Goal: Task Accomplishment & Management: Use online tool/utility

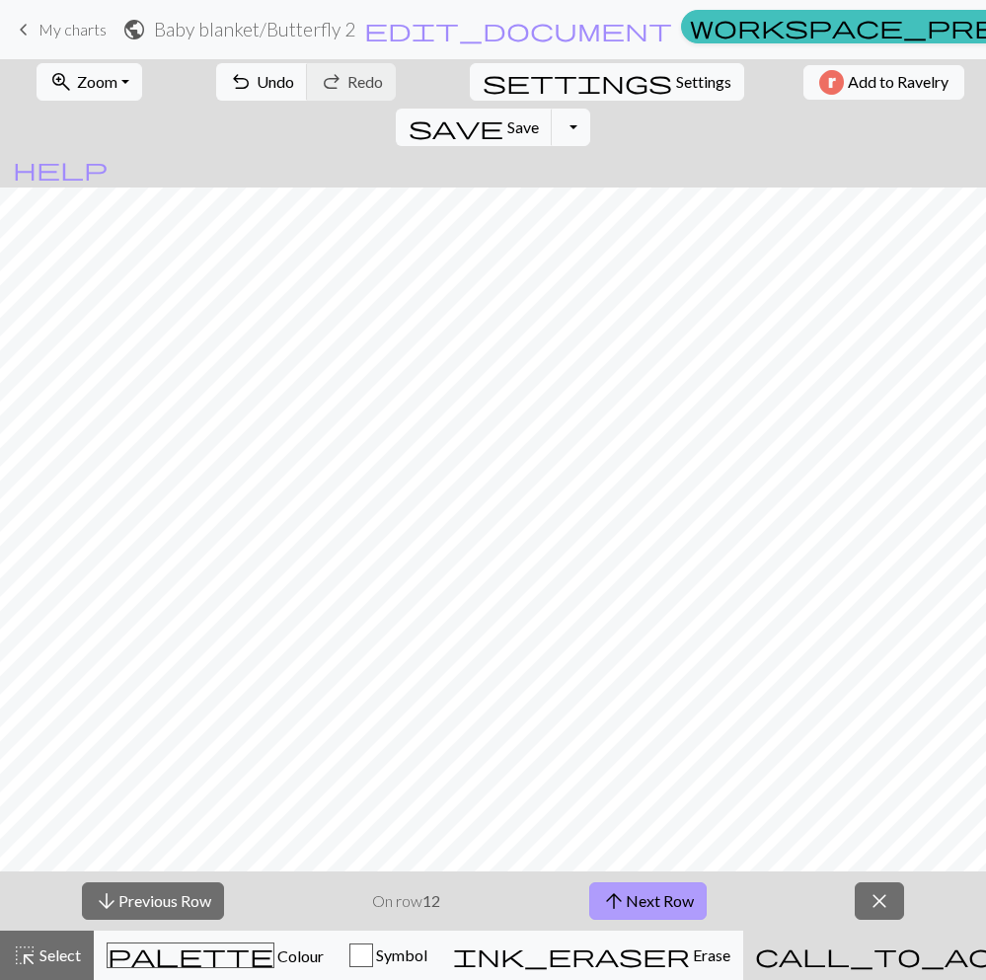
click at [603, 894] on span "arrow_upward" at bounding box center [614, 901] width 24 height 28
click at [686, 894] on button "arrow_upward Next Row" at bounding box center [647, 901] width 117 height 38
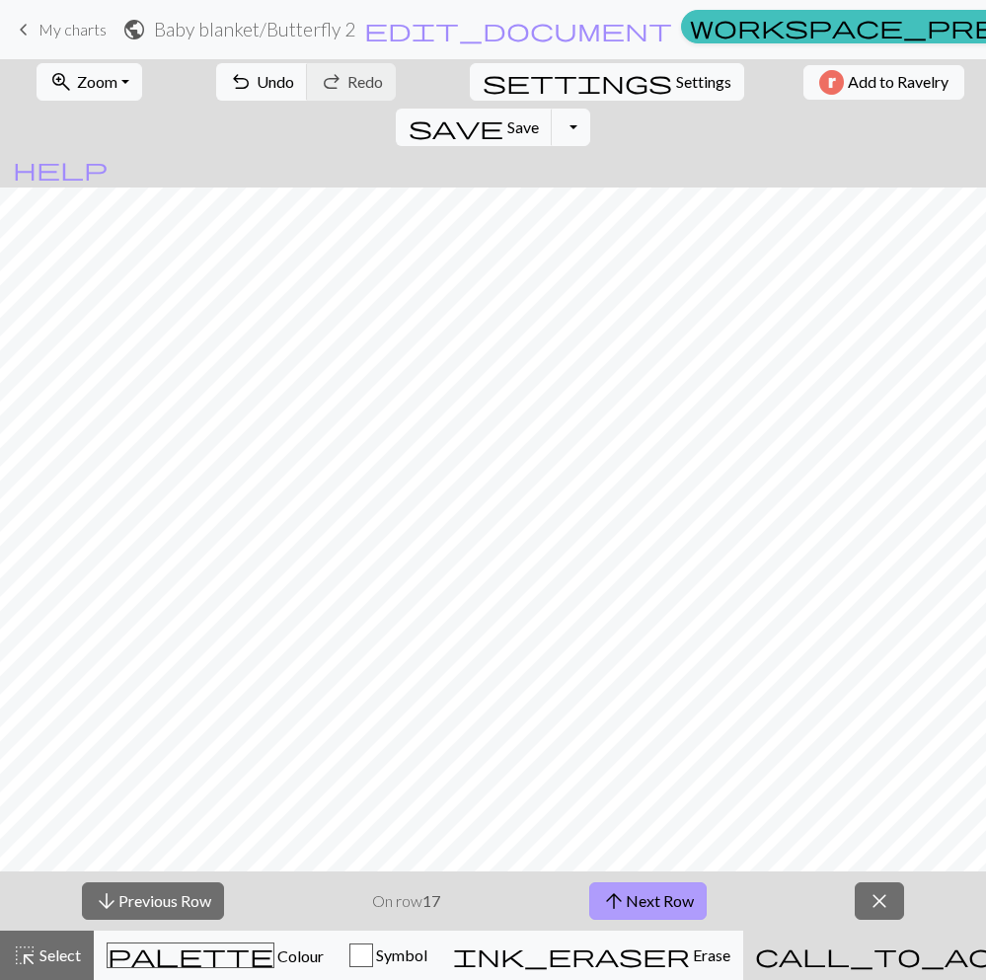
click at [693, 899] on button "arrow_upward Next Row" at bounding box center [647, 901] width 117 height 38
click at [864, 894] on button "close" at bounding box center [879, 901] width 49 height 38
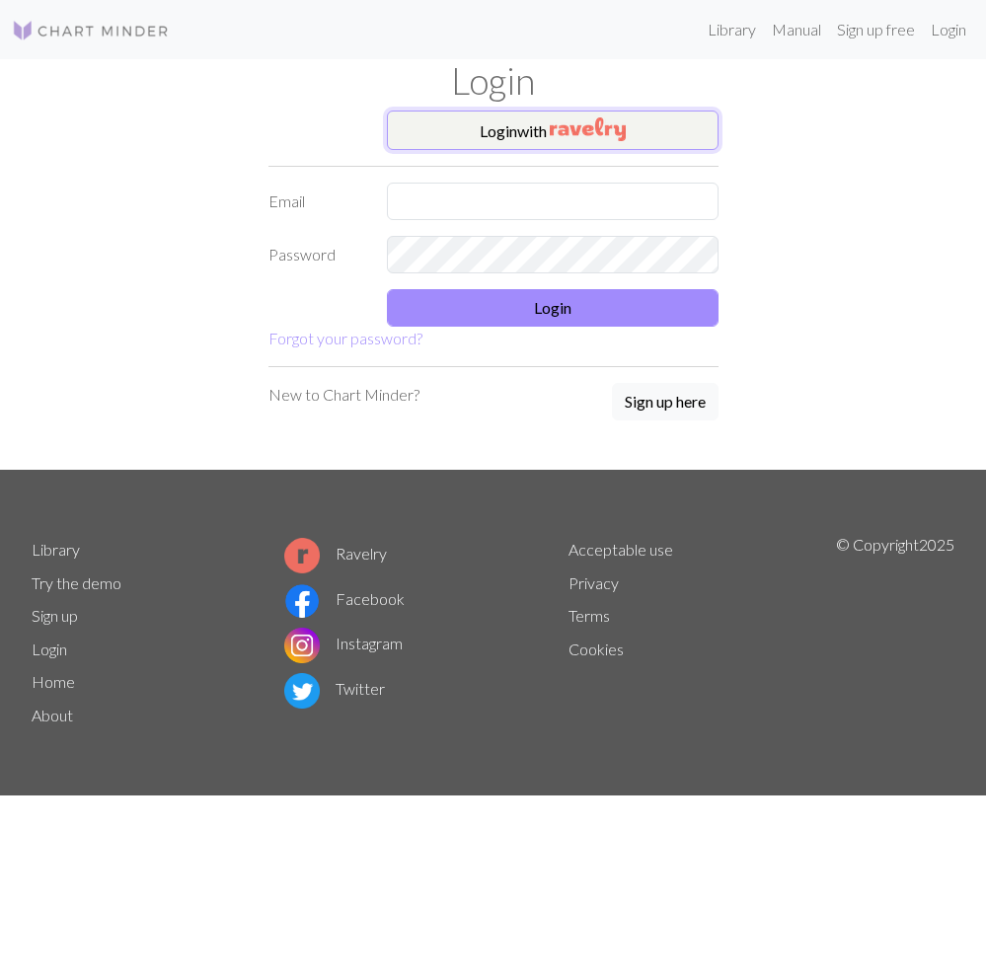
click at [611, 125] on img "button" at bounding box center [588, 129] width 76 height 24
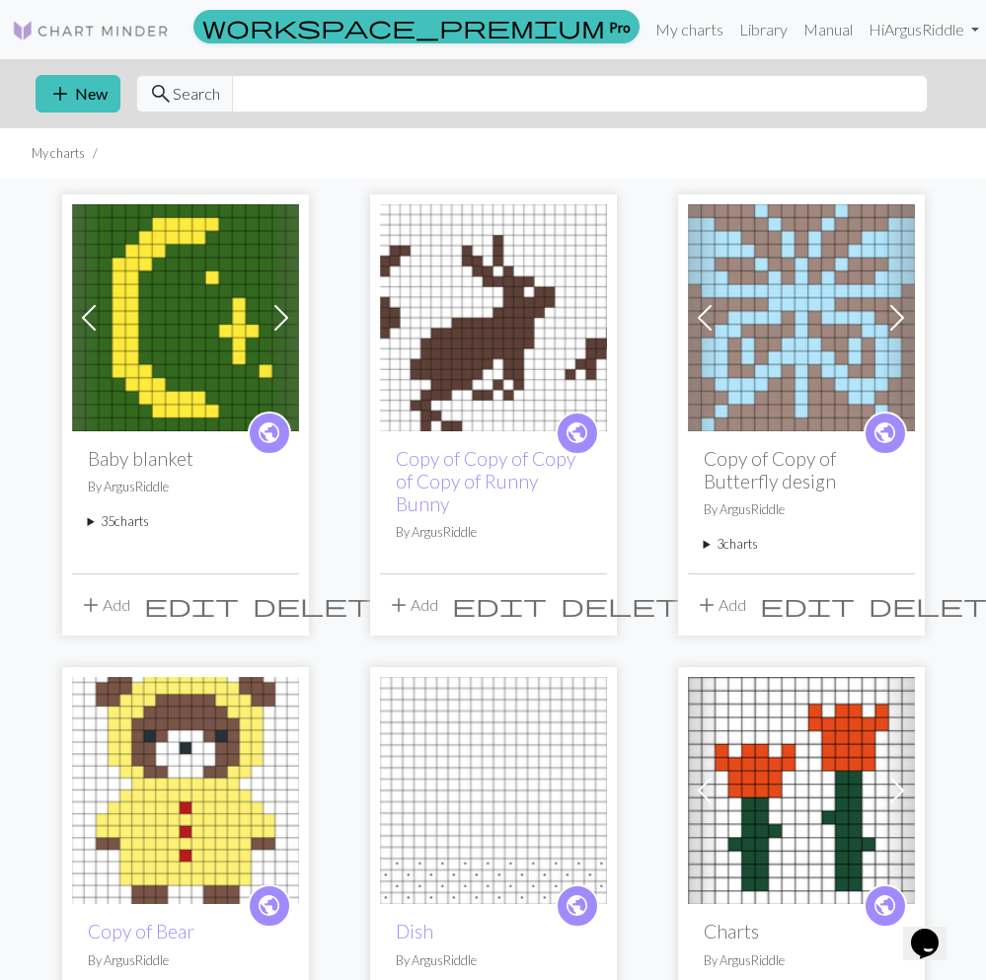
click at [136, 519] on summary "35 charts" at bounding box center [185, 521] width 195 height 19
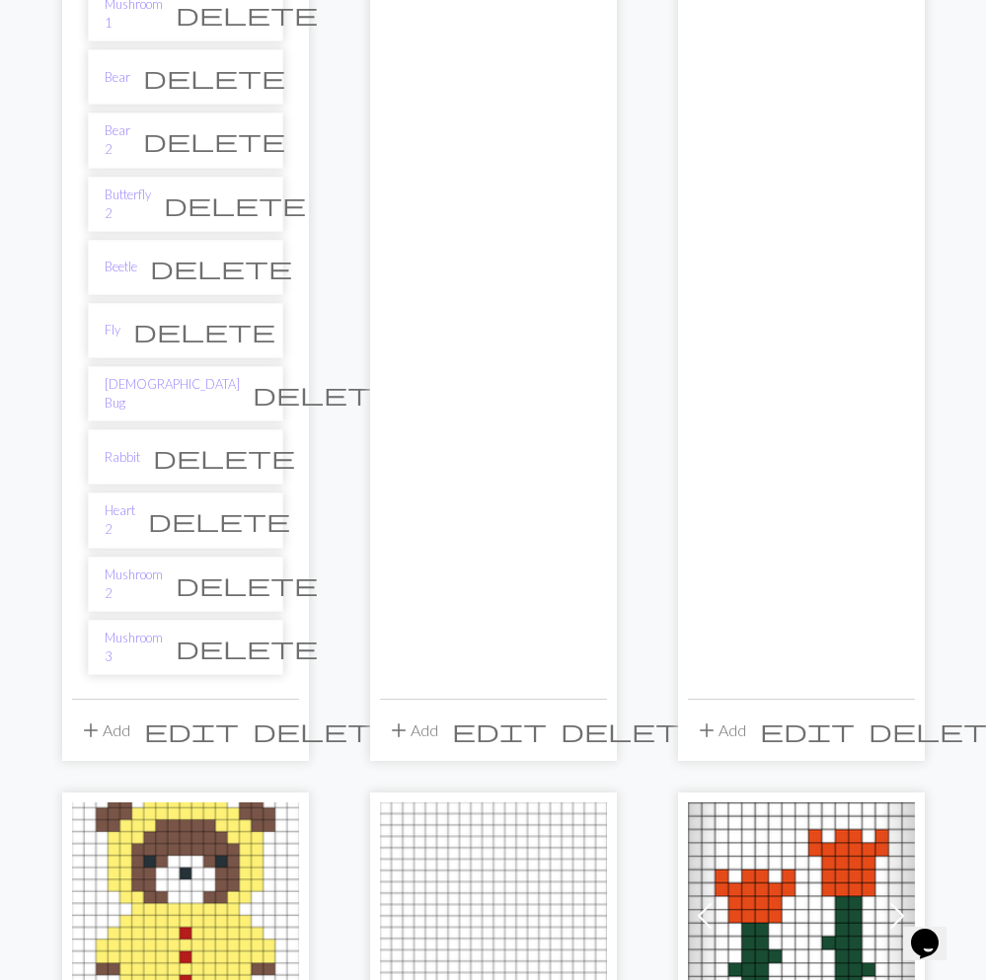
scroll to position [2097, 0]
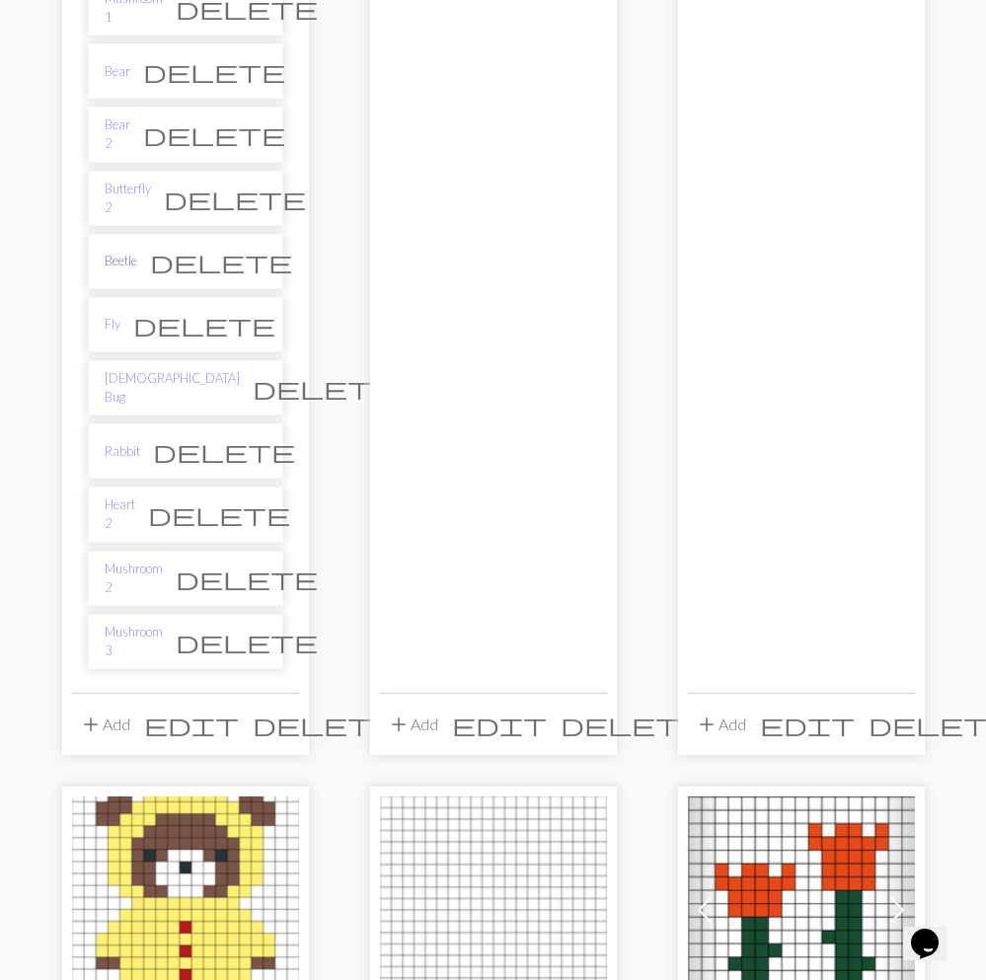
click at [128, 252] on link "Beetle" at bounding box center [121, 261] width 33 height 19
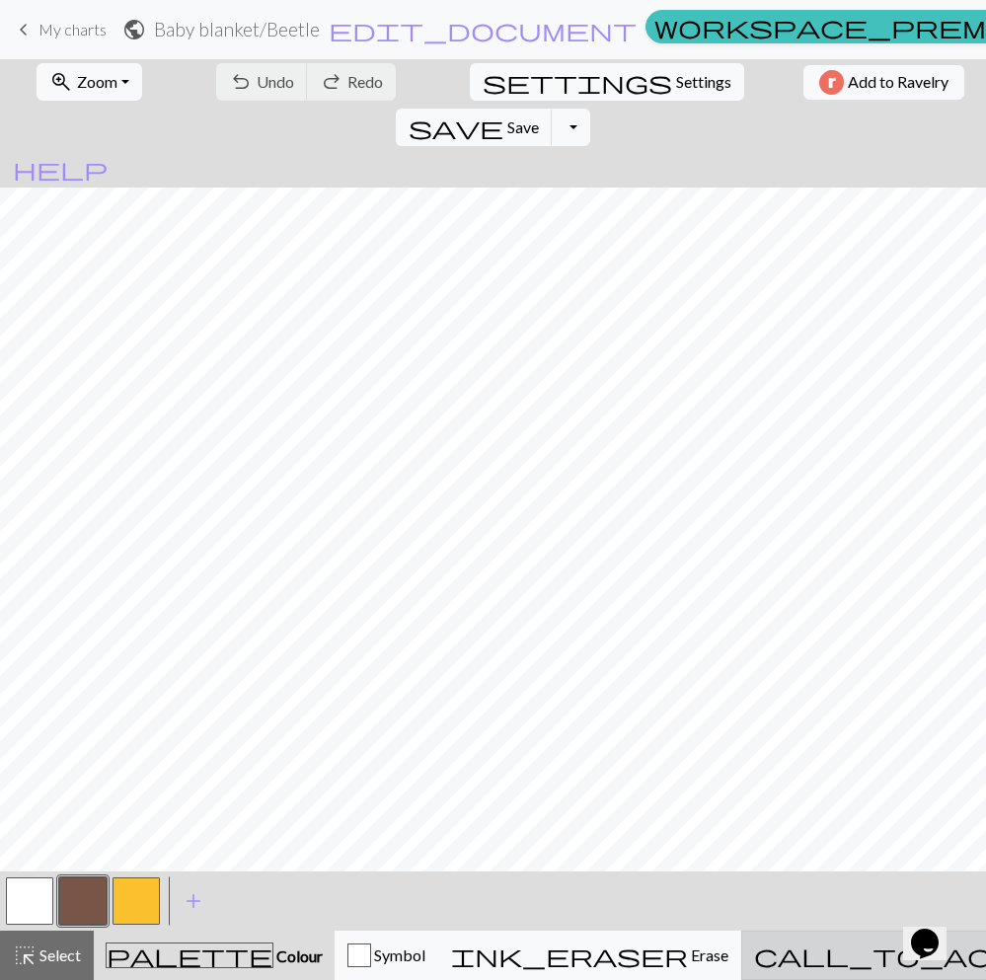
click at [856, 942] on button "call_to_action Knitting mode Knitting mode" at bounding box center [969, 955] width 457 height 49
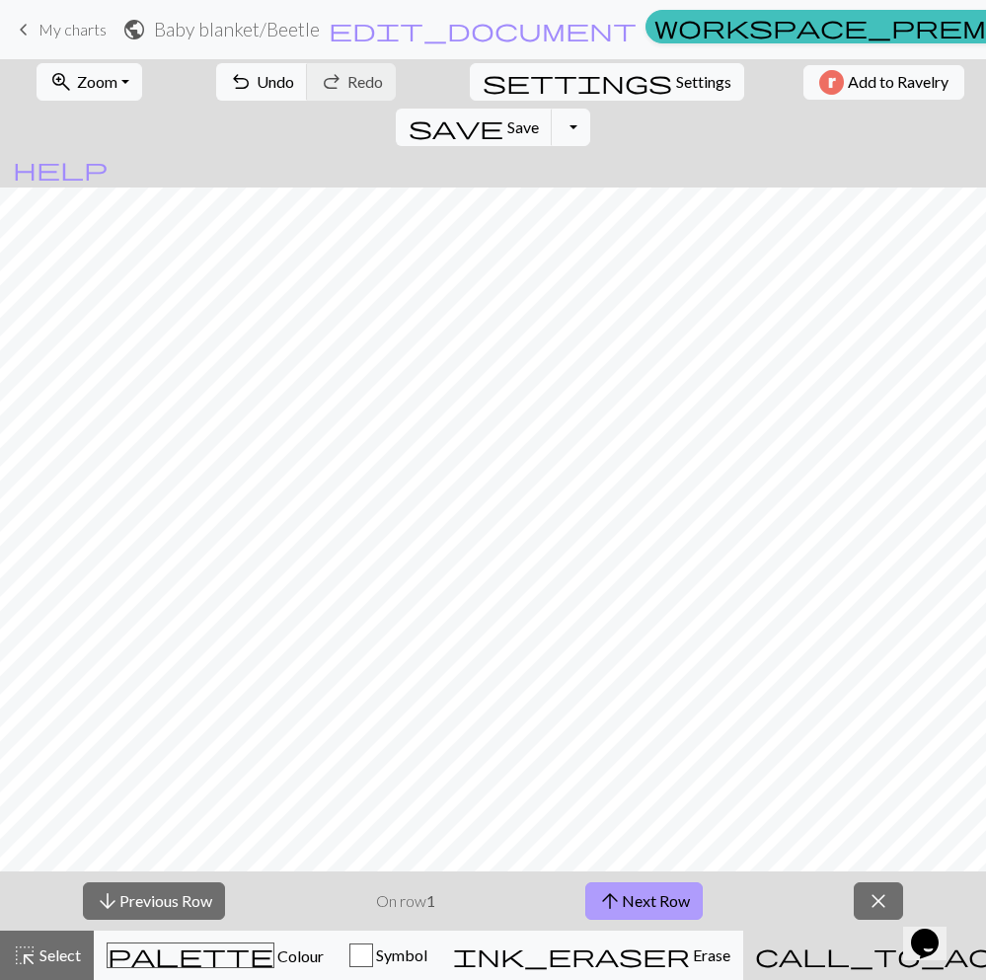
click at [608, 894] on span "arrow_upward" at bounding box center [610, 901] width 24 height 28
click at [673, 885] on button "arrow_upward Next Row" at bounding box center [643, 901] width 117 height 38
click at [680, 896] on button "arrow_upward Next Row" at bounding box center [643, 901] width 117 height 38
click at [690, 905] on button "arrow_upward Next Row" at bounding box center [643, 901] width 117 height 38
click at [672, 887] on button "arrow_upward Next Row" at bounding box center [643, 901] width 117 height 38
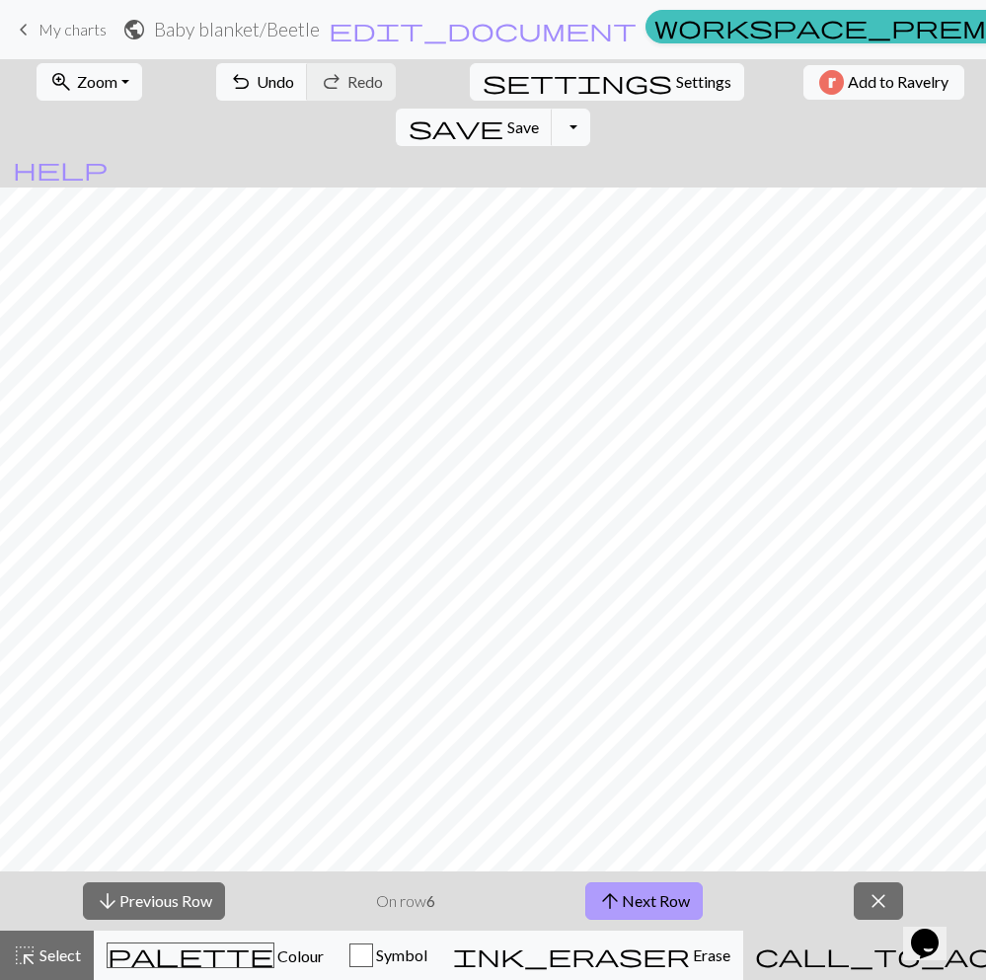
click at [672, 887] on button "arrow_upward Next Row" at bounding box center [643, 901] width 117 height 38
drag, startPoint x: 666, startPoint y: 905, endPoint x: 691, endPoint y: 874, distance: 39.3
click at [667, 904] on button "arrow_upward Next Row" at bounding box center [643, 901] width 117 height 38
drag, startPoint x: 670, startPoint y: 909, endPoint x: 676, endPoint y: 877, distance: 32.1
click at [670, 909] on button "arrow_upward Next Row" at bounding box center [643, 901] width 117 height 38
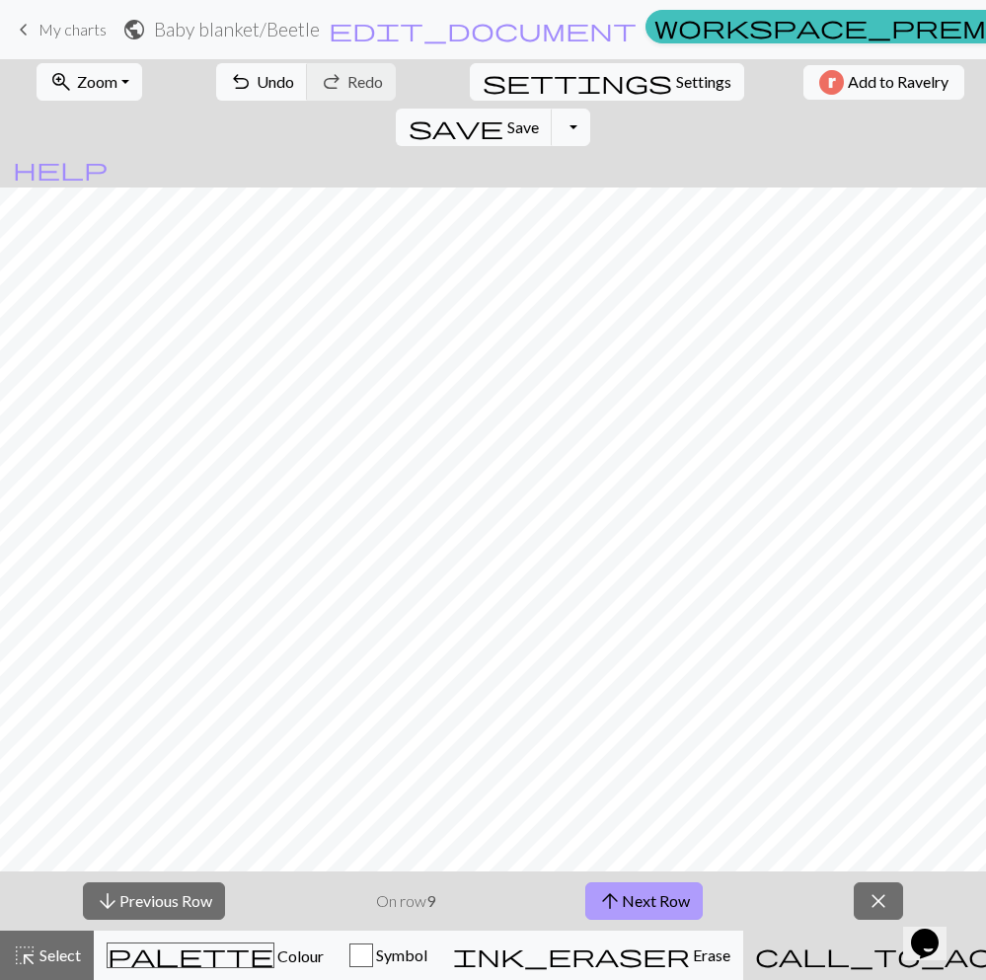
click at [675, 884] on button "arrow_upward Next Row" at bounding box center [643, 901] width 117 height 38
click at [677, 883] on button "arrow_upward Next Row" at bounding box center [647, 901] width 117 height 38
click at [671, 905] on button "arrow_upward Next Row" at bounding box center [647, 901] width 117 height 38
click at [665, 906] on button "arrow_upward Next Row" at bounding box center [647, 901] width 117 height 38
drag, startPoint x: 693, startPoint y: 902, endPoint x: 696, endPoint y: 886, distance: 16.1
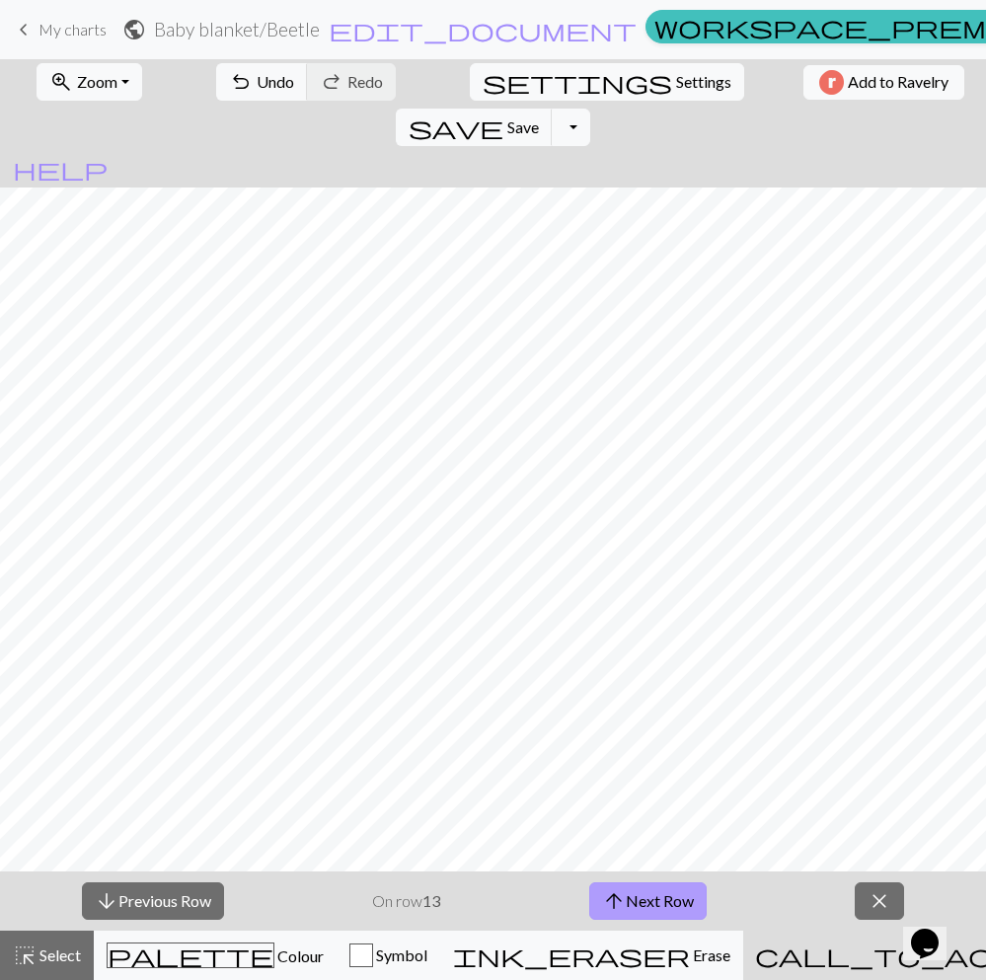
click at [691, 899] on button "arrow_upward Next Row" at bounding box center [647, 901] width 117 height 38
drag, startPoint x: 652, startPoint y: 890, endPoint x: 663, endPoint y: 878, distance: 16.1
click at [657, 886] on button "arrow_upward Next Row" at bounding box center [647, 901] width 117 height 38
click at [672, 896] on button "arrow_upward Next Row" at bounding box center [647, 901] width 117 height 38
drag, startPoint x: 665, startPoint y: 884, endPoint x: 664, endPoint y: 871, distance: 12.9
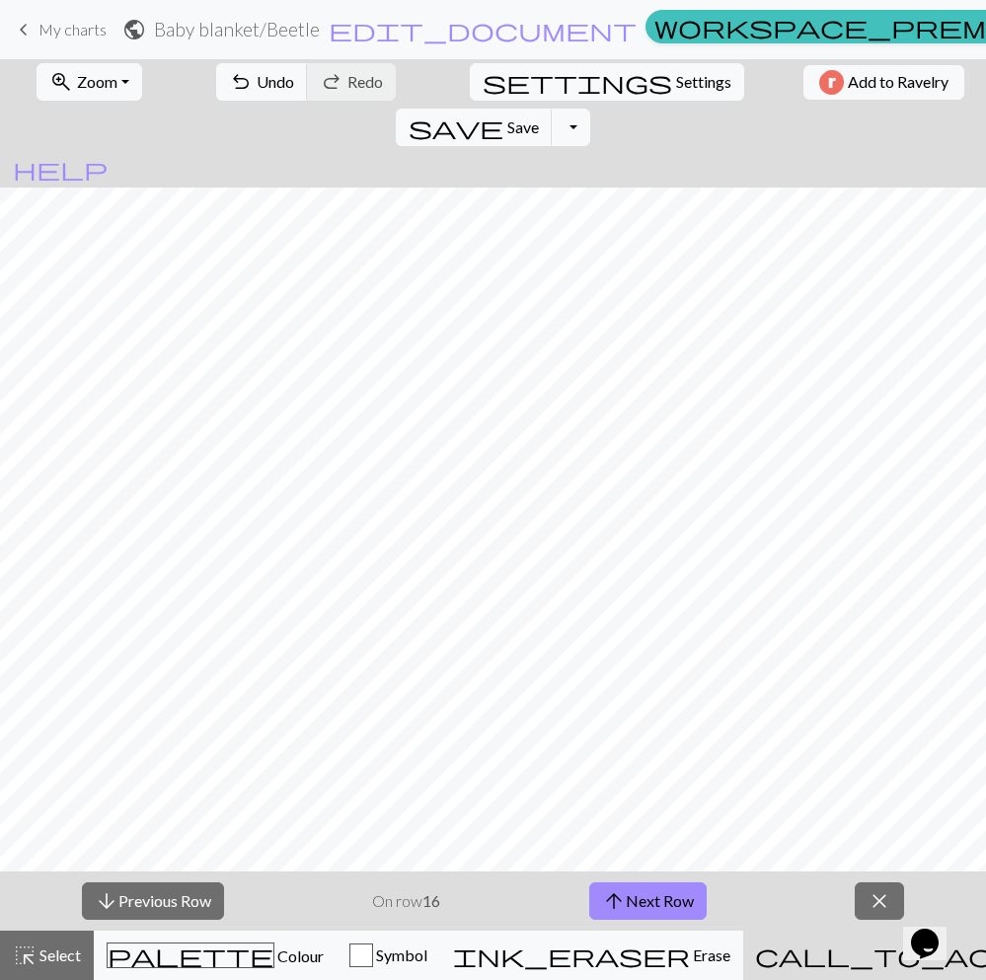
click at [665, 882] on button "arrow_upward Next Row" at bounding box center [647, 901] width 117 height 38
click at [873, 892] on span "close" at bounding box center [879, 901] width 24 height 28
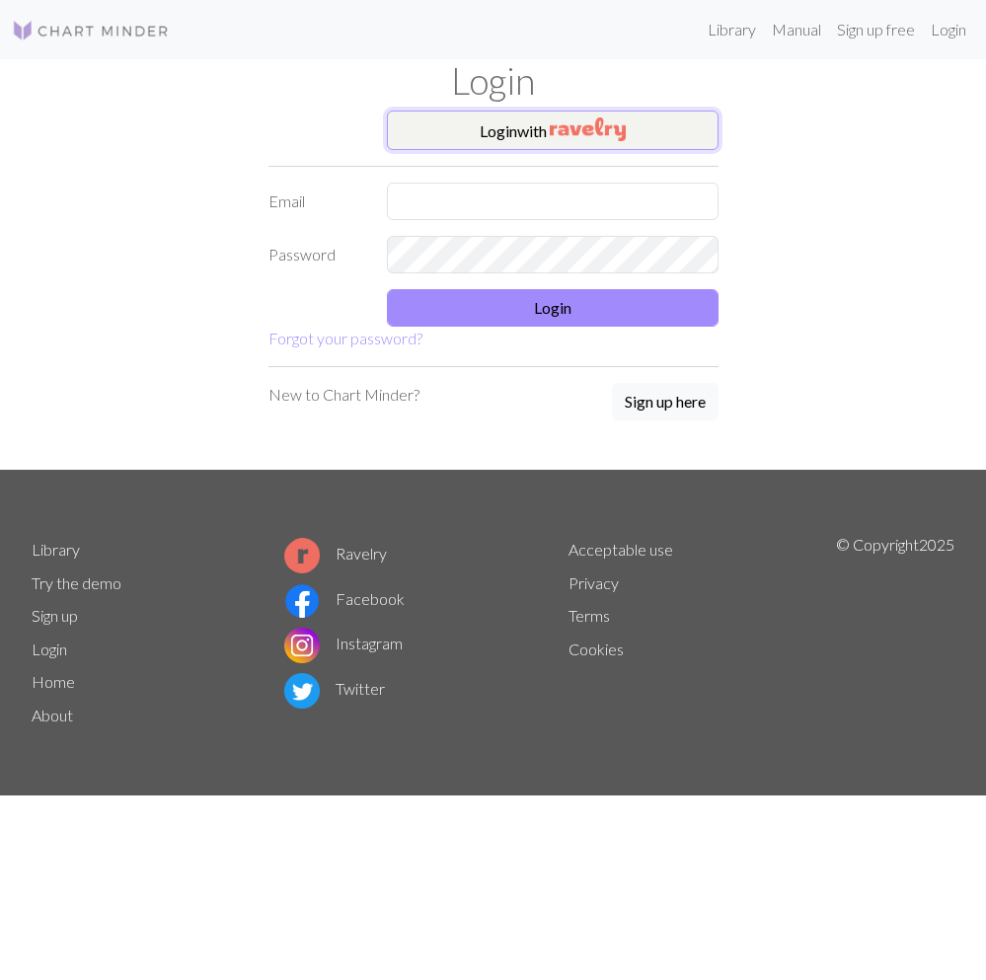
click at [435, 133] on button "Login with" at bounding box center [553, 130] width 332 height 39
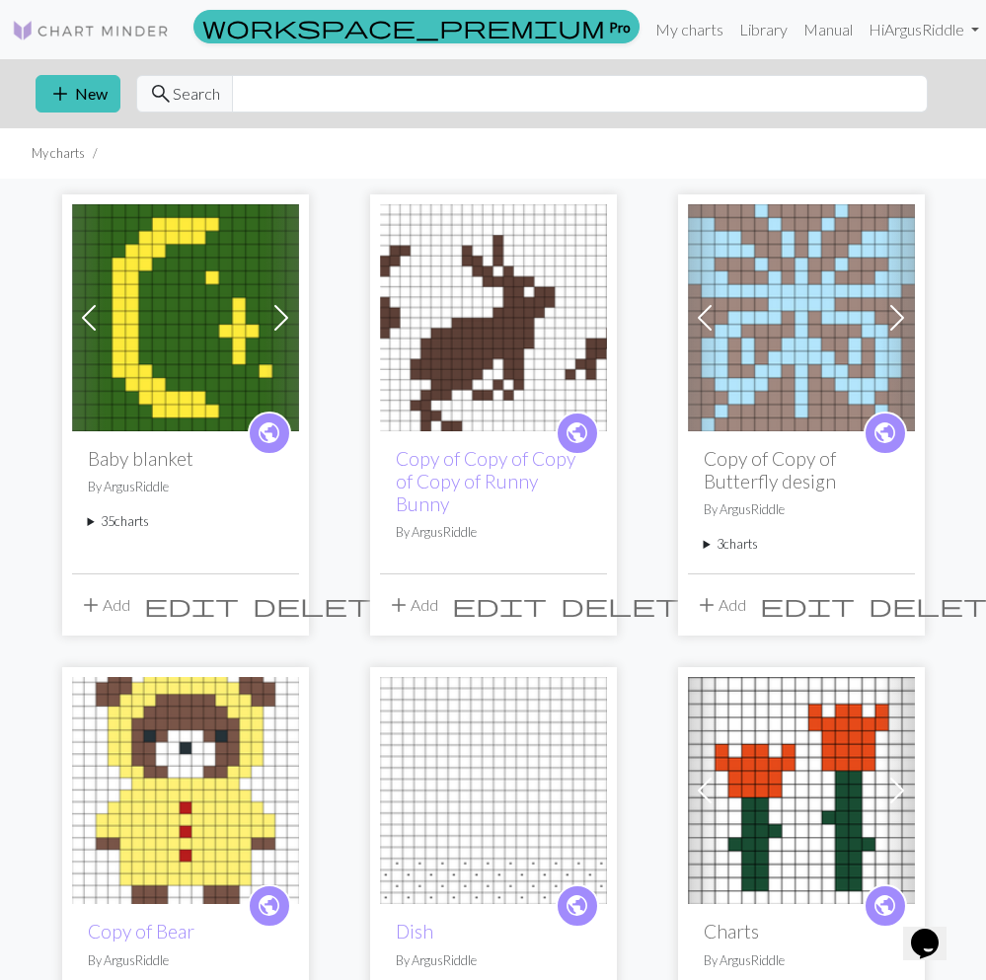
click at [132, 525] on div "public Baby blanket By ArgusRiddle 35 charts Moon delete Heart delete Four leaf…" at bounding box center [185, 502] width 227 height 142
click at [132, 524] on summary "35 charts" at bounding box center [185, 521] width 195 height 19
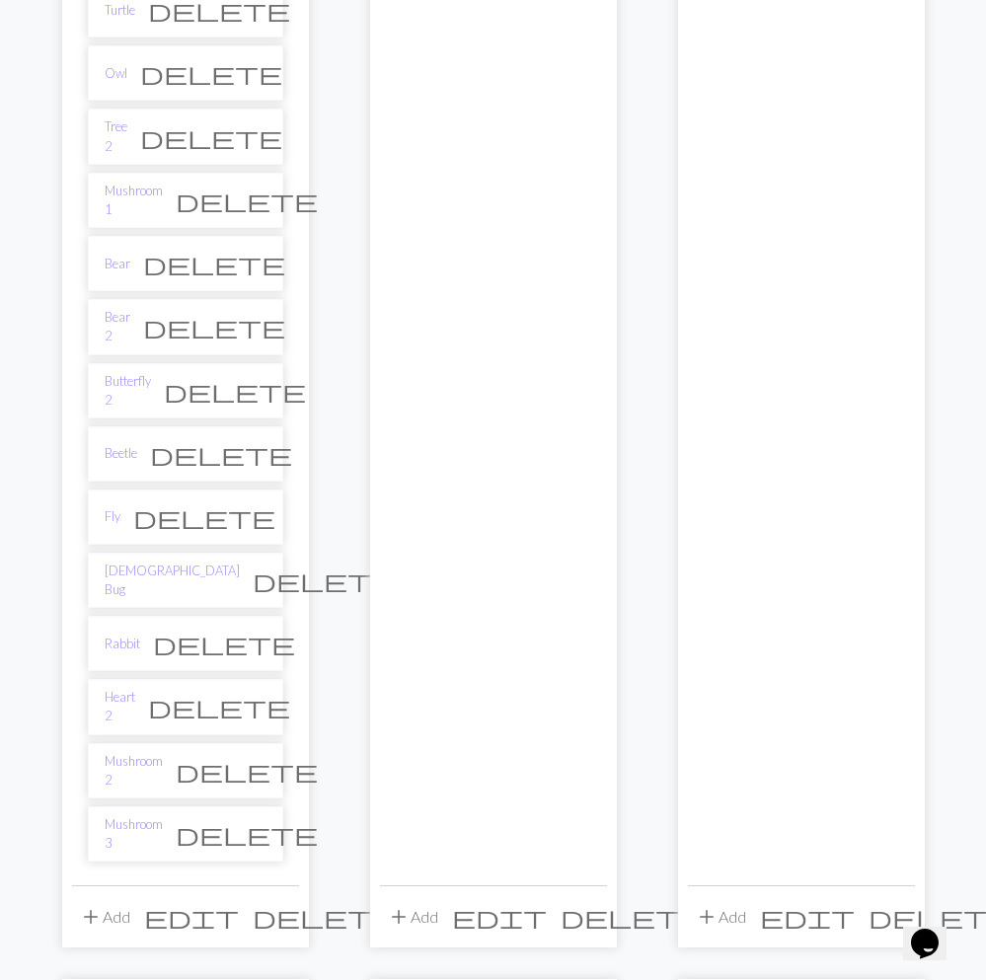
scroll to position [1908, 0]
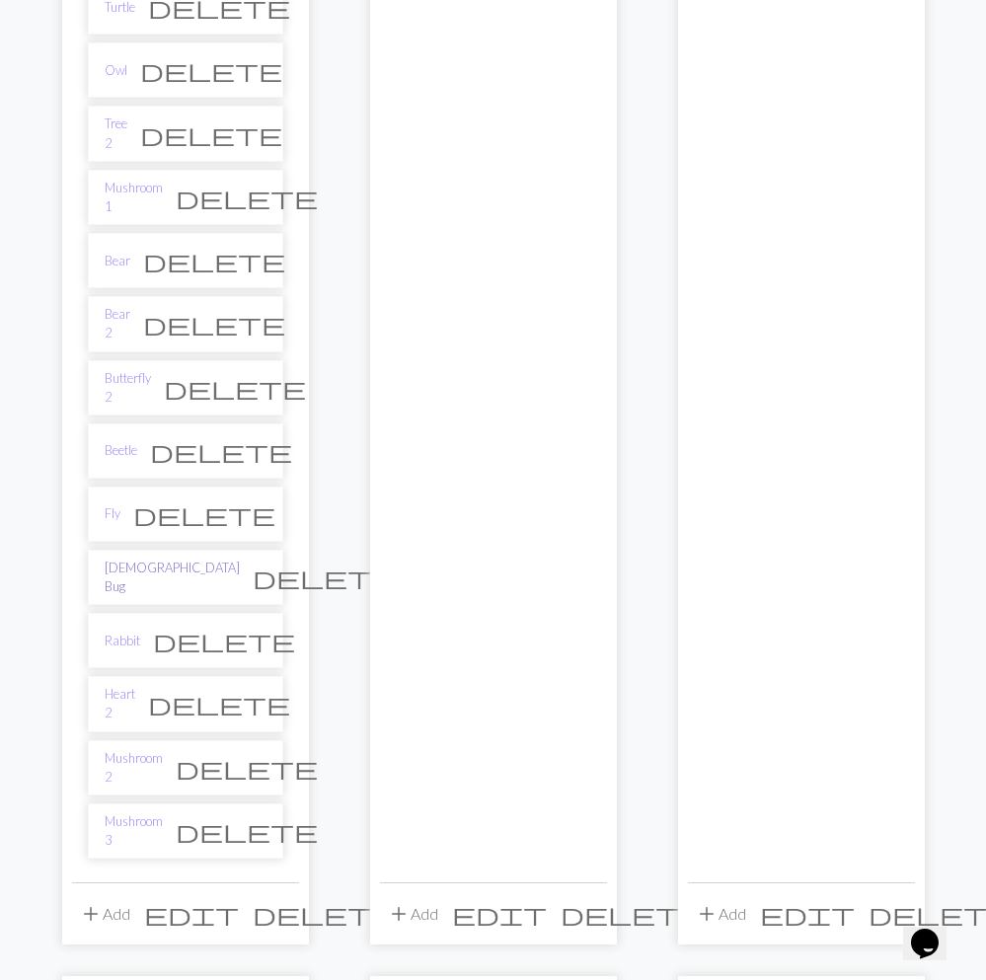
click at [140, 559] on link "Lady Bug" at bounding box center [172, 578] width 135 height 38
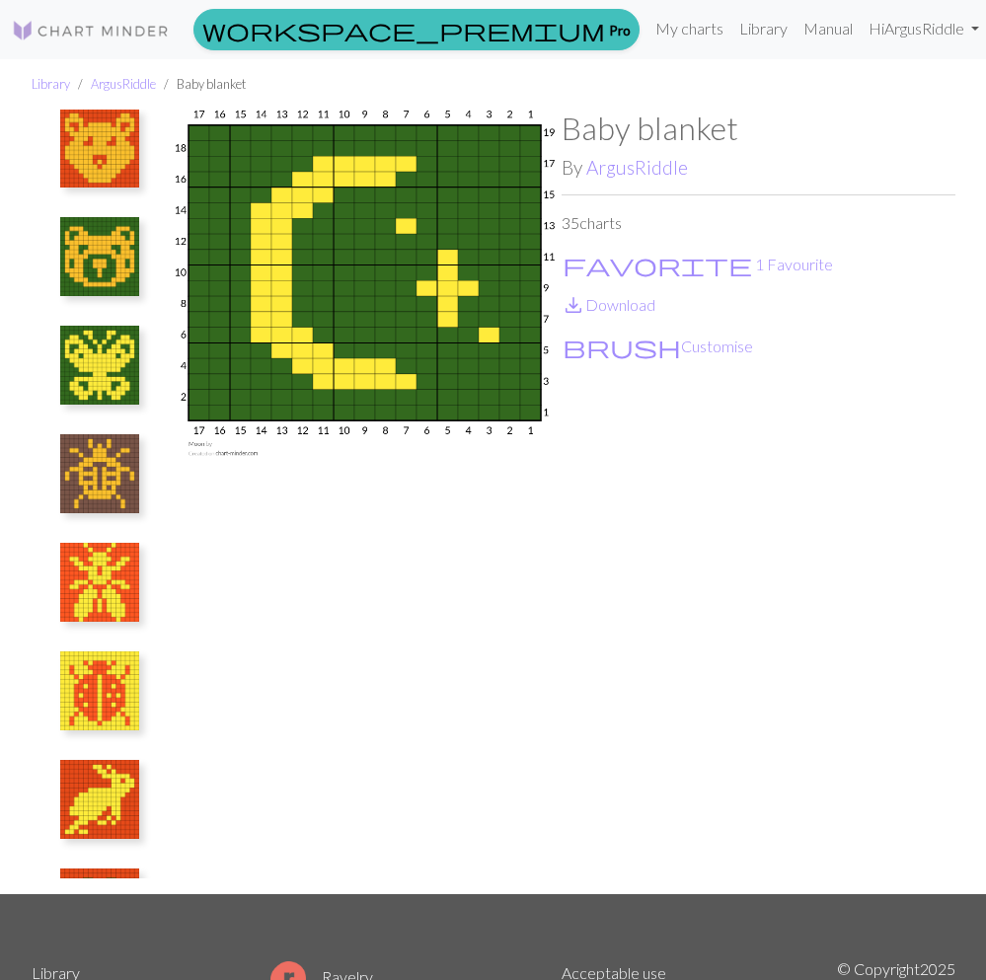
scroll to position [3027, 0]
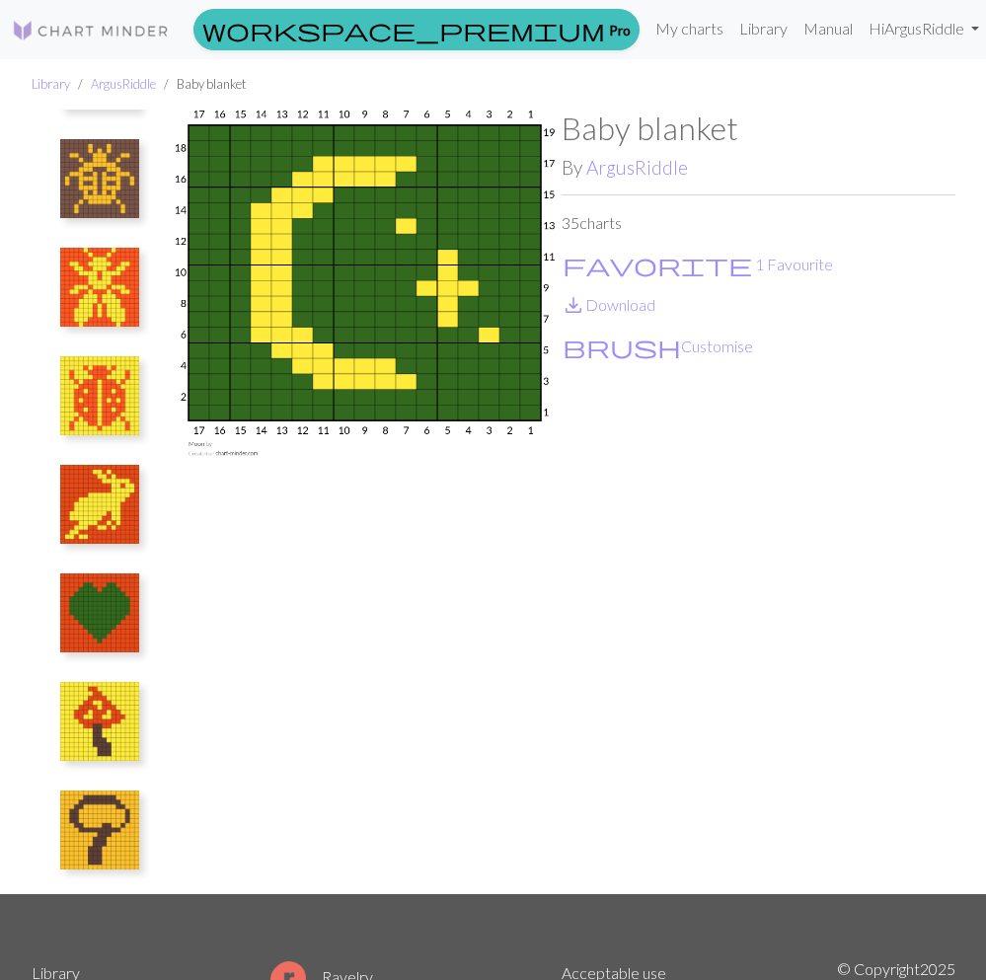
click at [129, 194] on img at bounding box center [99, 178] width 79 height 79
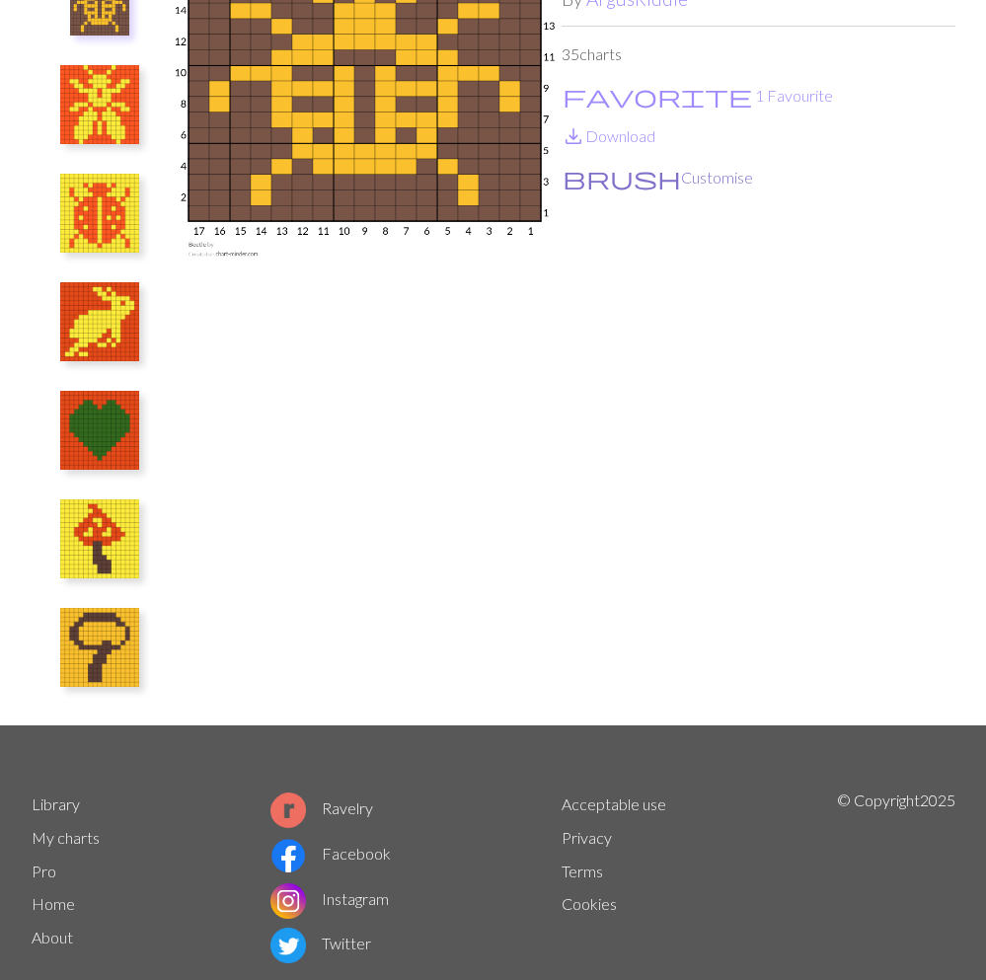
scroll to position [0, 0]
